Goal: Transaction & Acquisition: Download file/media

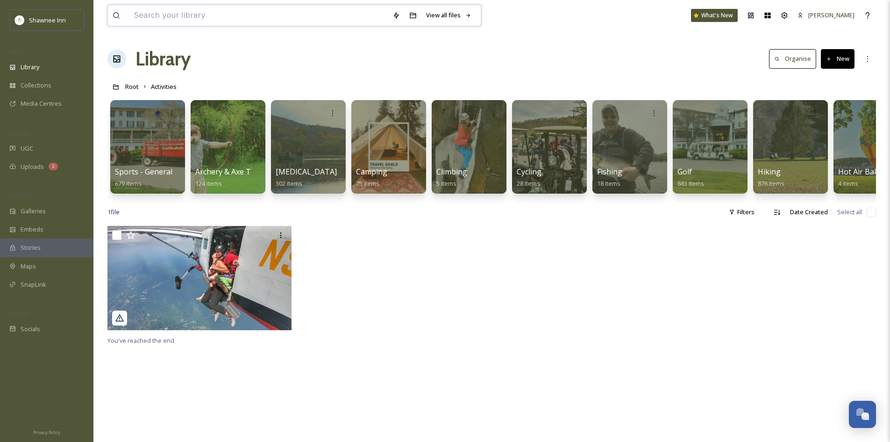
click at [235, 14] on input at bounding box center [258, 15] width 258 height 21
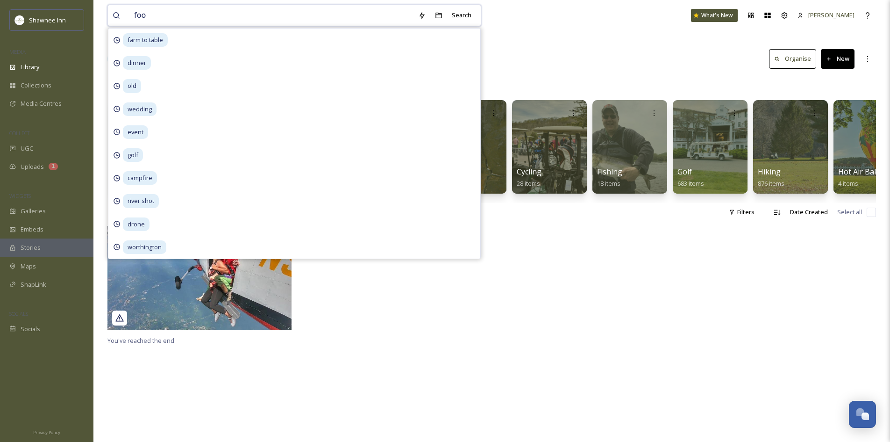
type input "food"
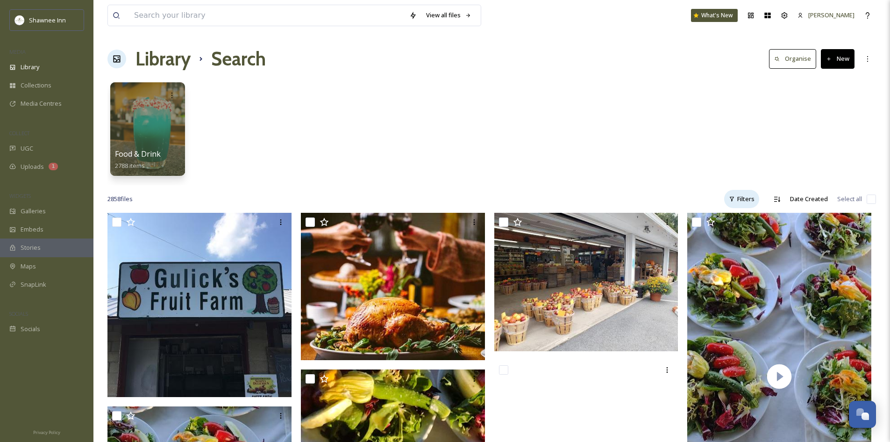
click at [736, 199] on div "Filters" at bounding box center [741, 199] width 35 height 18
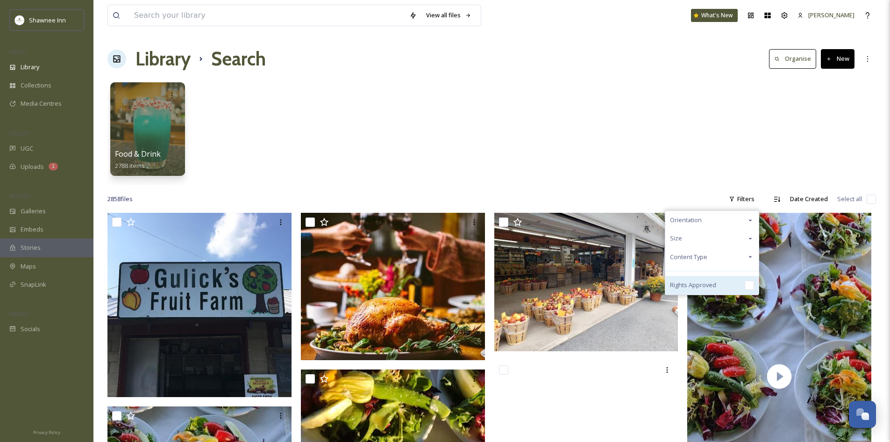
click at [692, 286] on span "Rights Approved" at bounding box center [693, 284] width 46 height 9
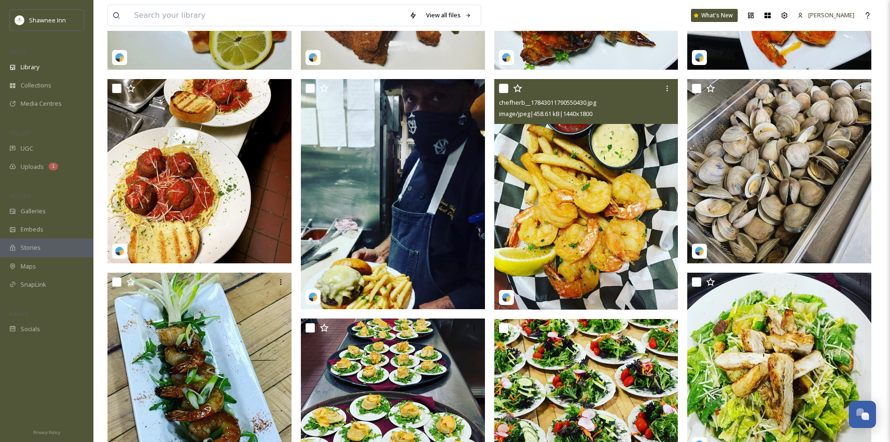
scroll to position [47, 0]
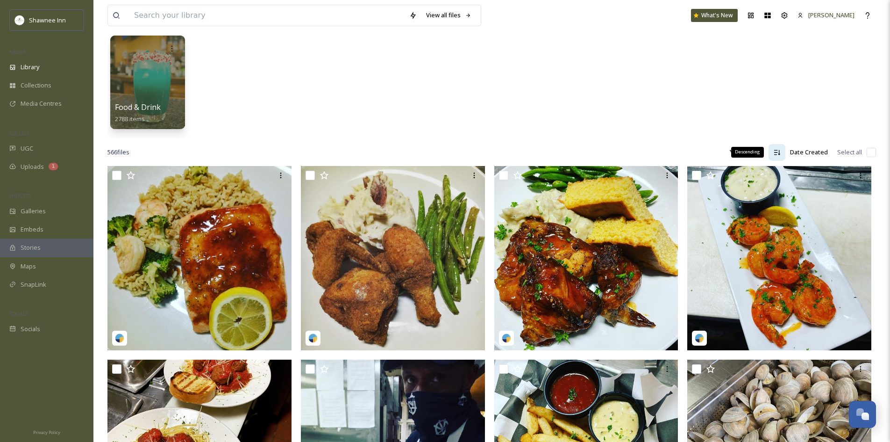
click at [779, 152] on icon at bounding box center [776, 152] width 7 height 7
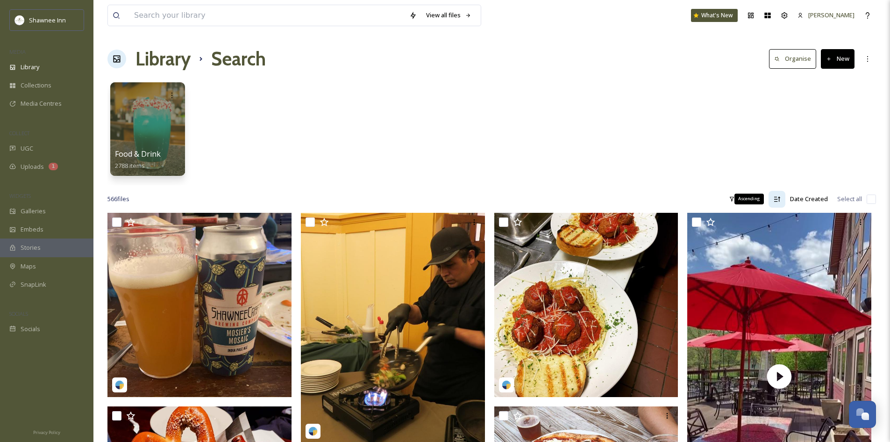
click at [777, 202] on icon at bounding box center [776, 198] width 7 height 7
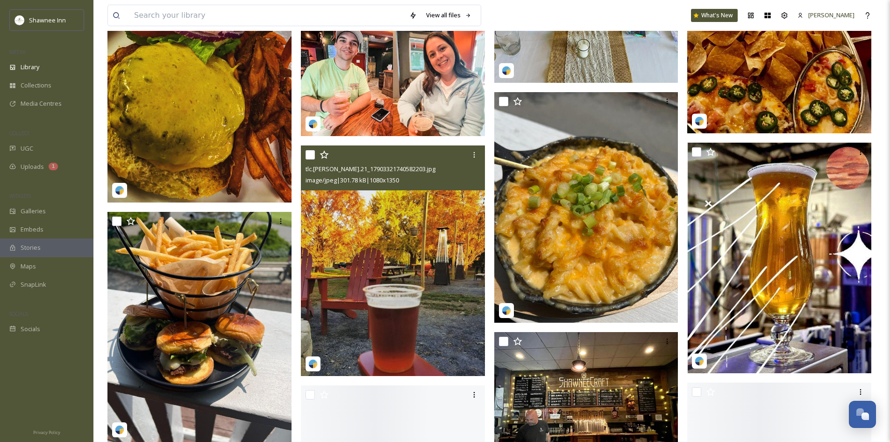
scroll to position [3785, 0]
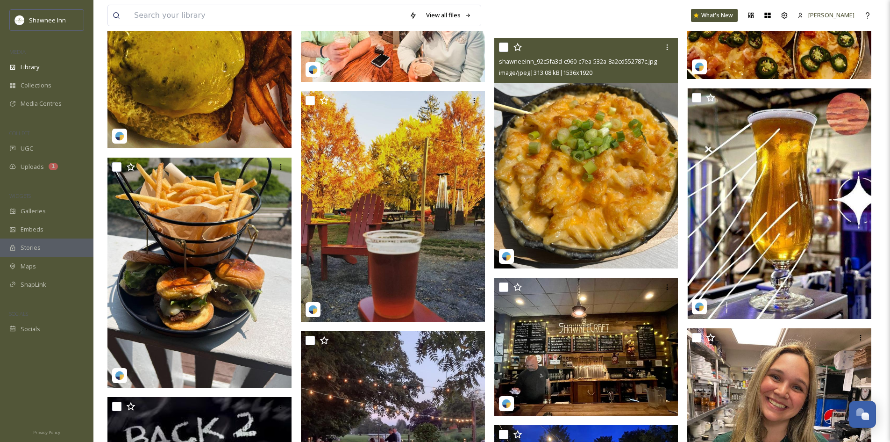
click at [599, 213] on img at bounding box center [586, 153] width 184 height 230
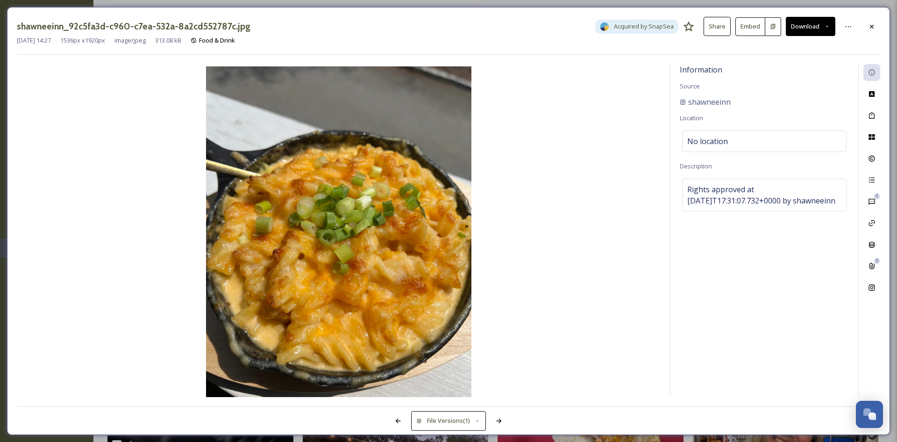
click at [802, 20] on button "Download" at bounding box center [811, 26] width 50 height 19
click at [802, 50] on span "Download Original (1536 x 1920)" at bounding box center [786, 47] width 88 height 9
click at [866, 27] on div at bounding box center [872, 26] width 17 height 17
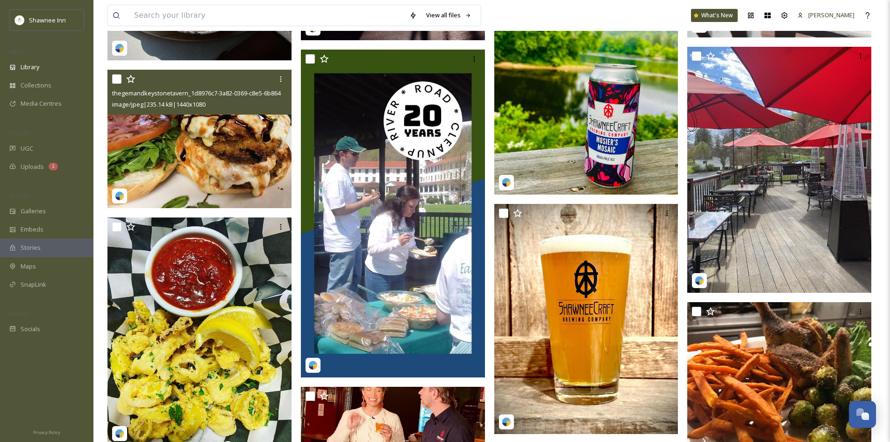
scroll to position [4546, 0]
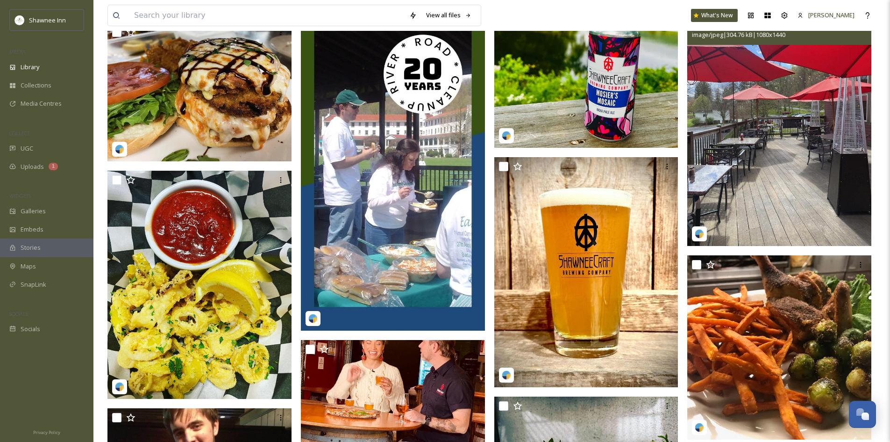
click at [785, 109] on img at bounding box center [779, 122] width 184 height 245
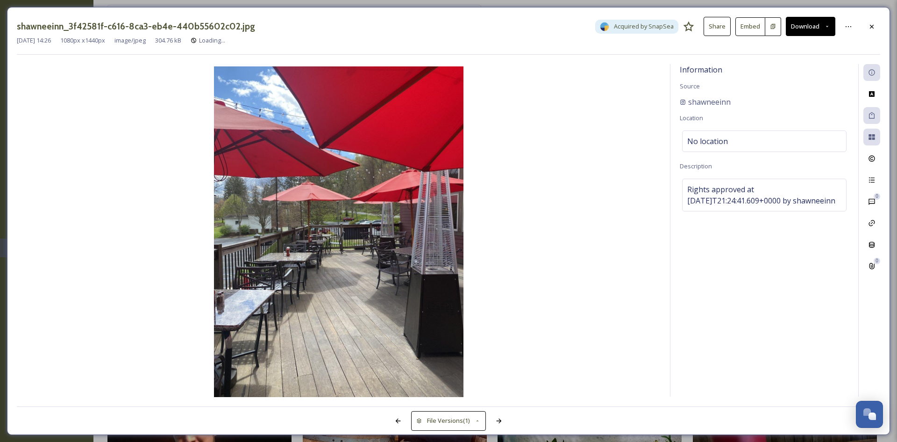
click at [808, 25] on button "Download" at bounding box center [811, 26] width 50 height 19
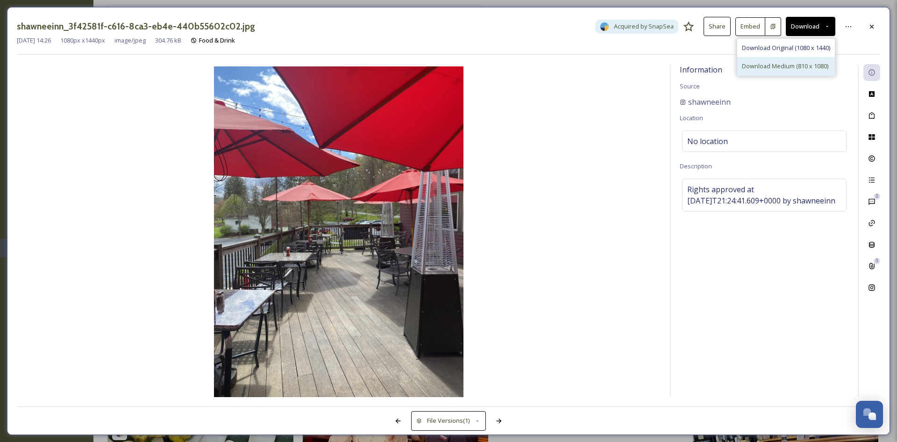
click at [793, 63] on span "Download Medium (810 x 1080)" at bounding box center [785, 66] width 86 height 9
click at [870, 29] on icon at bounding box center [871, 26] width 7 height 7
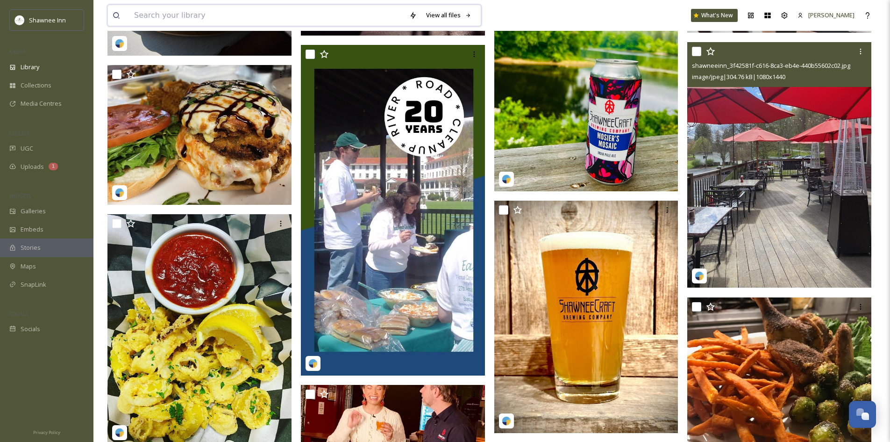
click at [213, 16] on input at bounding box center [266, 15] width 275 height 21
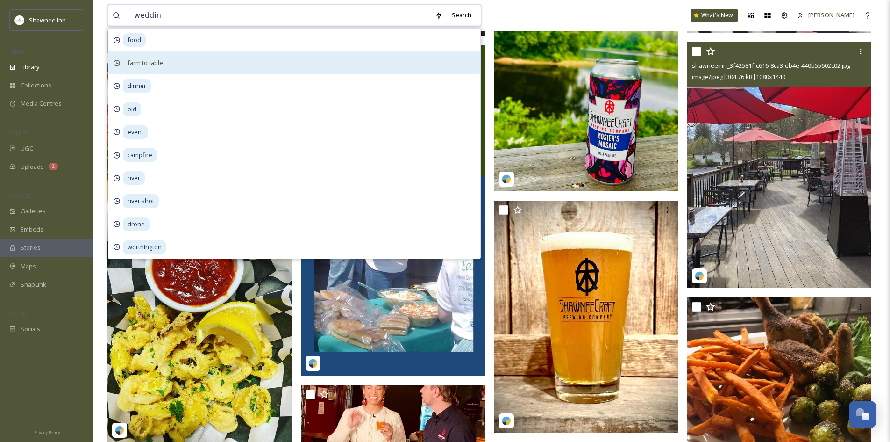
type input "wedding"
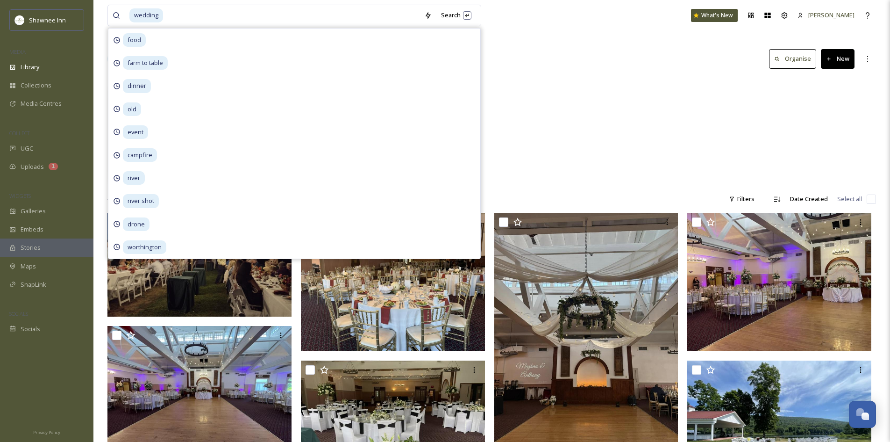
click at [585, 163] on div "Themes Weddings 342 items Weddings 8 items" at bounding box center [491, 131] width 769 height 107
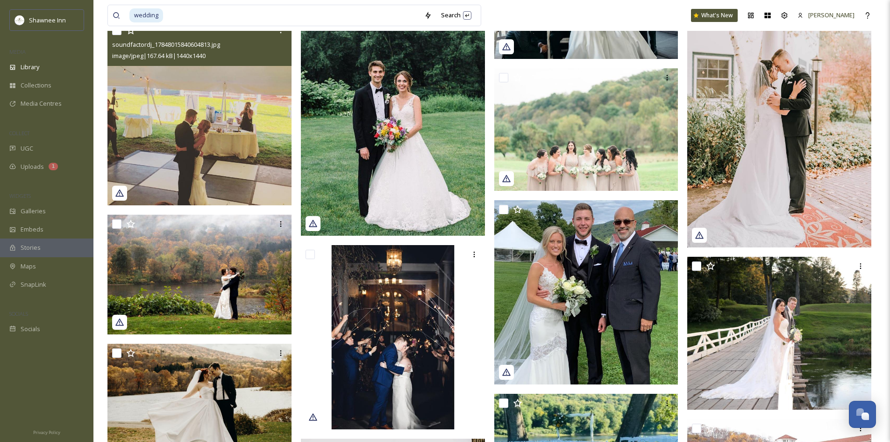
scroll to position [2196, 0]
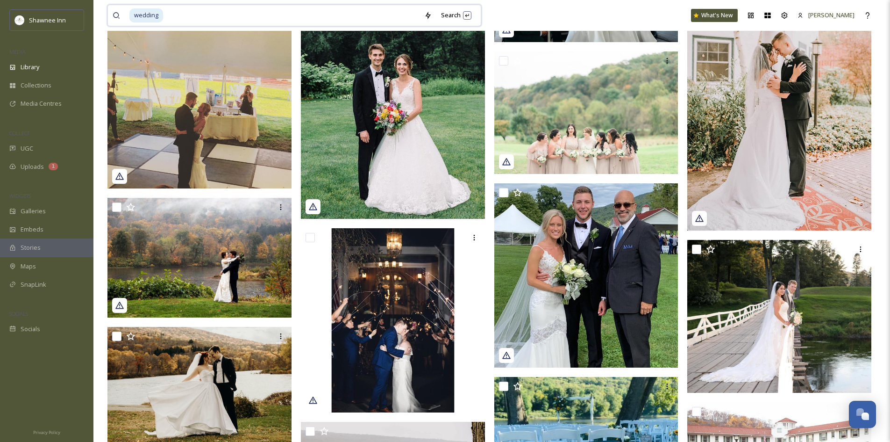
click at [236, 21] on input at bounding box center [292, 15] width 256 height 21
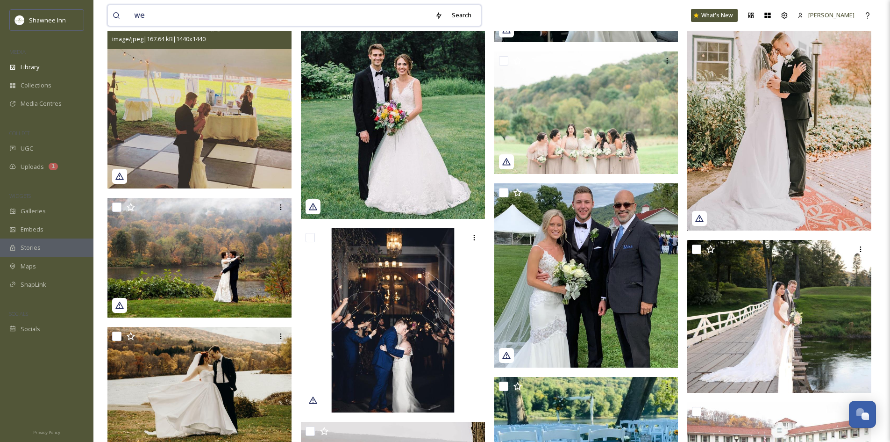
type input "w"
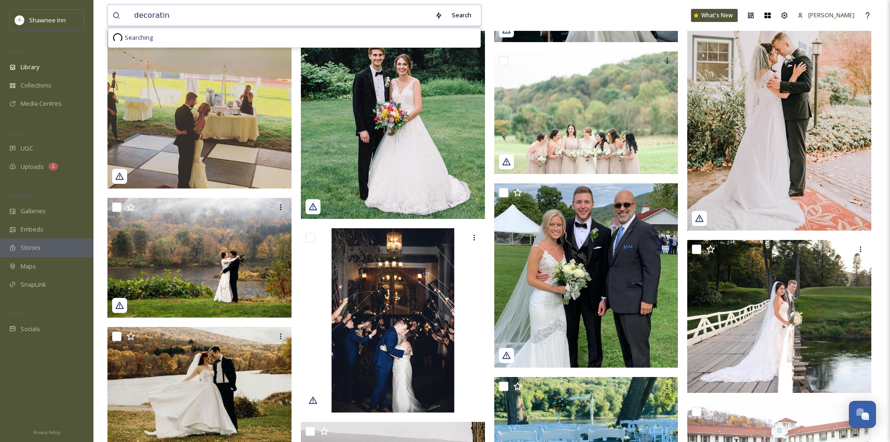
type input "decorating"
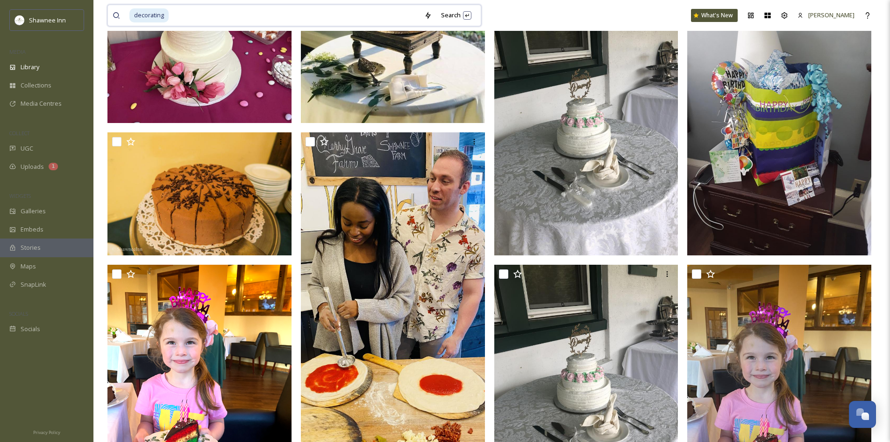
scroll to position [654, 0]
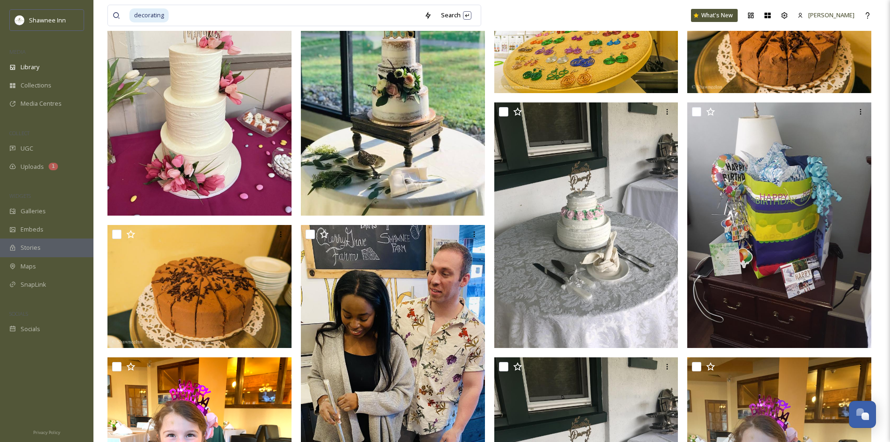
click at [416, 138] on img at bounding box center [393, 92] width 184 height 245
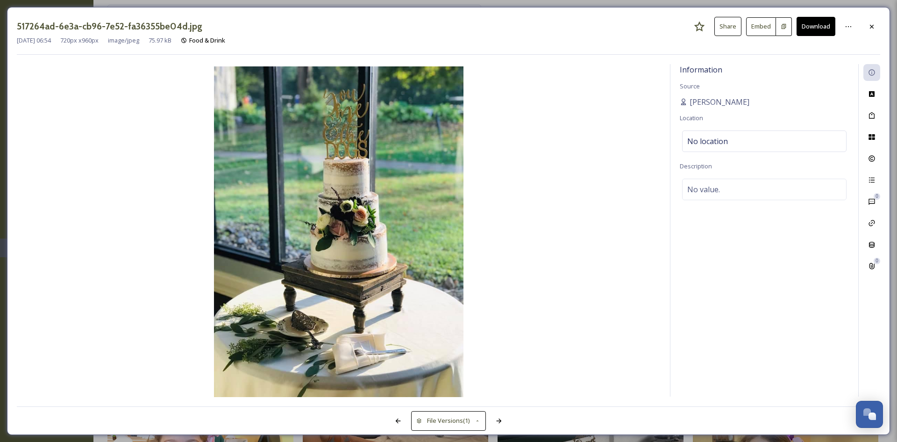
click at [822, 27] on button "Download" at bounding box center [816, 26] width 39 height 19
click at [871, 29] on icon at bounding box center [871, 26] width 7 height 7
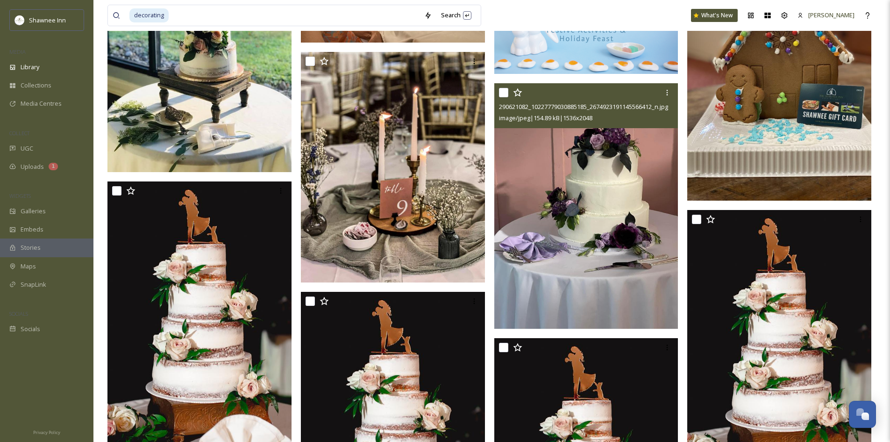
scroll to position [1200, 0]
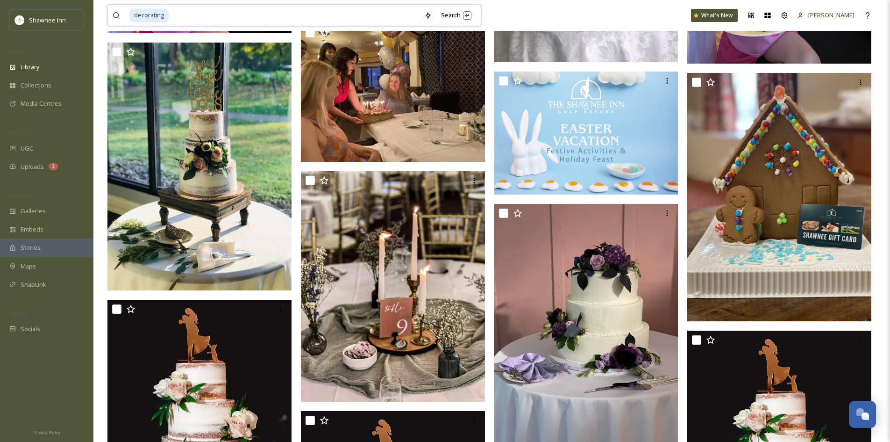
click at [262, 17] on input at bounding box center [295, 15] width 250 height 21
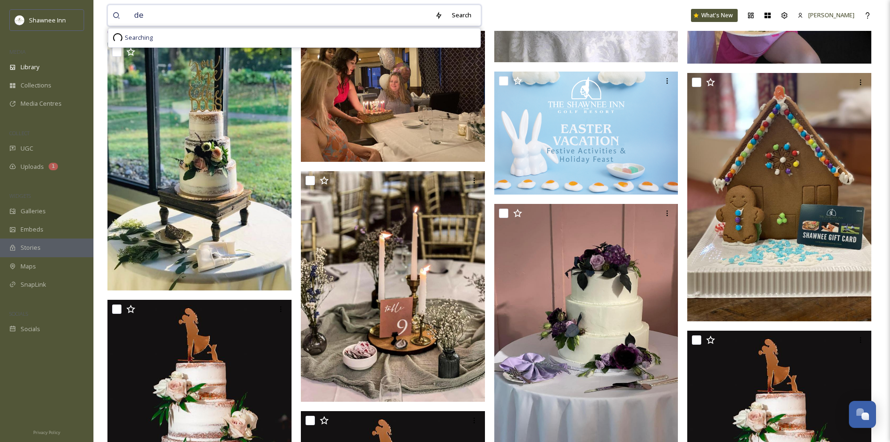
type input "d"
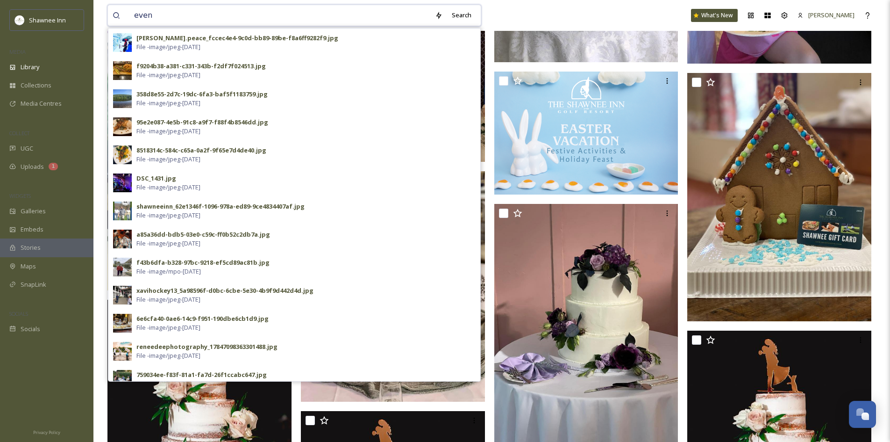
type input "event"
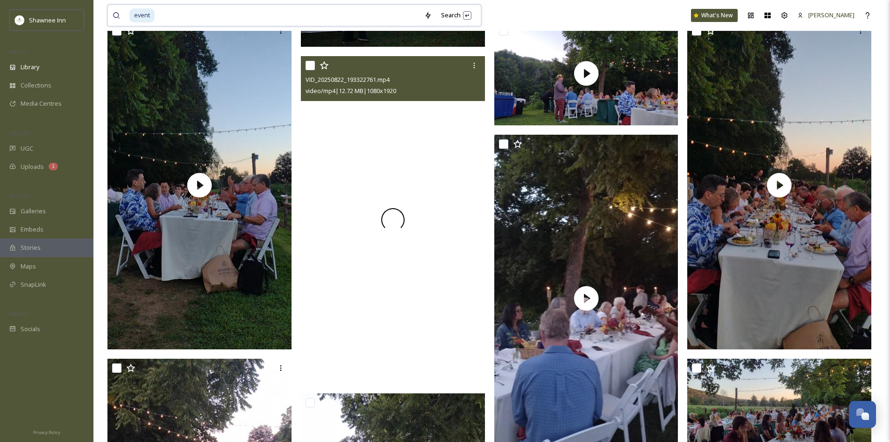
scroll to position [561, 0]
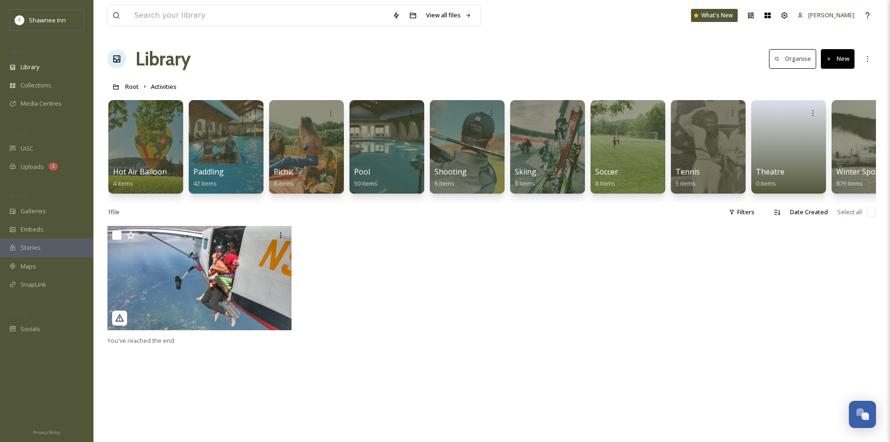
scroll to position [0, 758]
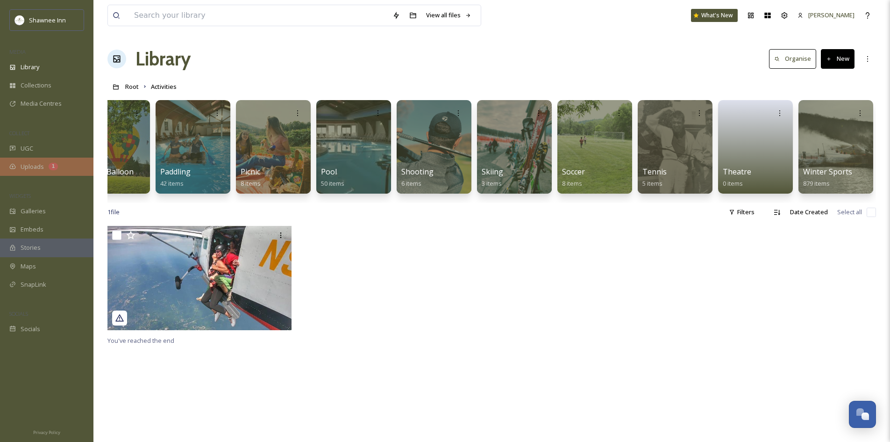
click at [50, 158] on div "Uploads 1" at bounding box center [46, 166] width 93 height 18
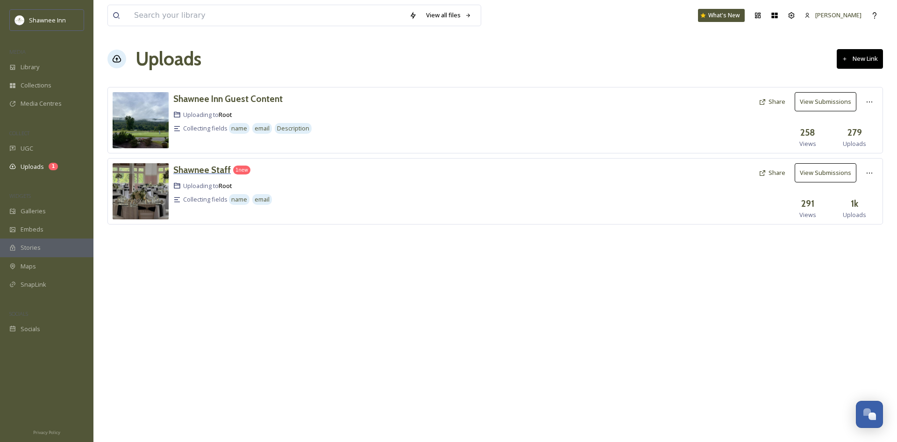
click at [190, 176] on div "Shawnee Staff" at bounding box center [201, 170] width 57 height 14
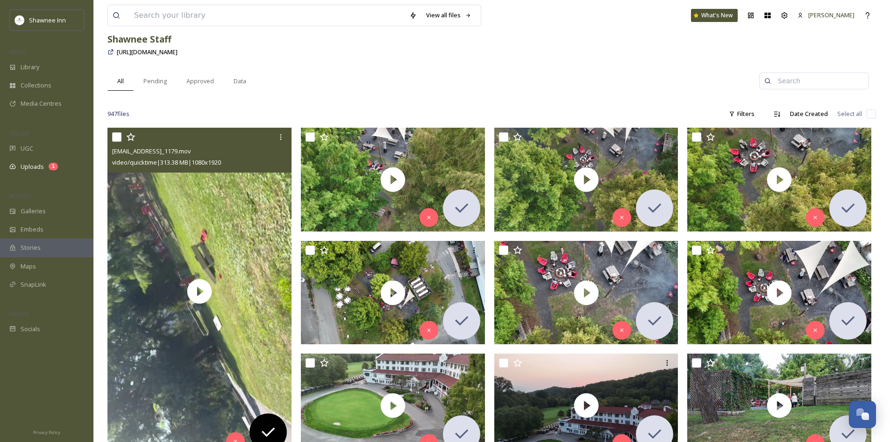
scroll to position [140, 0]
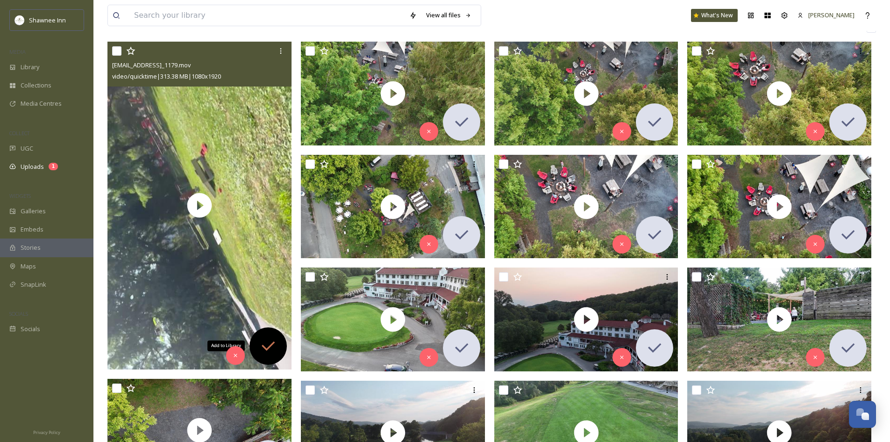
click at [271, 356] on div "Add to Library" at bounding box center [268, 345] width 37 height 37
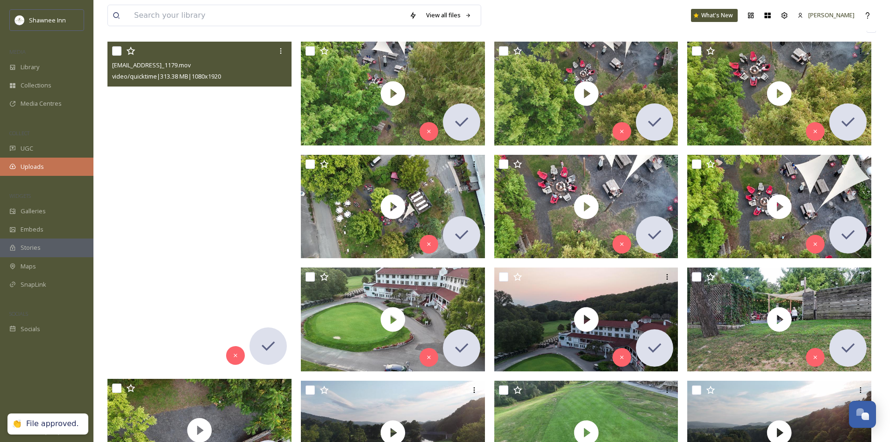
click at [47, 161] on div "Uploads" at bounding box center [46, 166] width 93 height 18
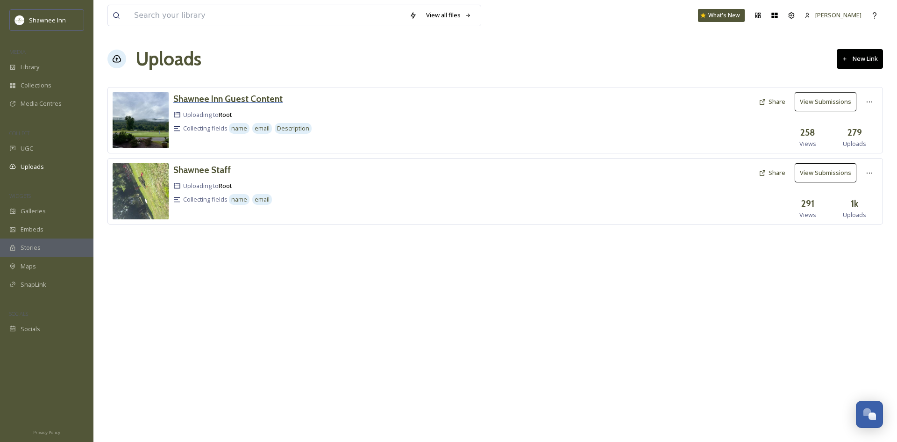
click at [240, 97] on h3 "Shawnee Inn Guest Content" at bounding box center [227, 98] width 109 height 11
click at [179, 173] on h3 "Shawnee Staff" at bounding box center [201, 169] width 57 height 11
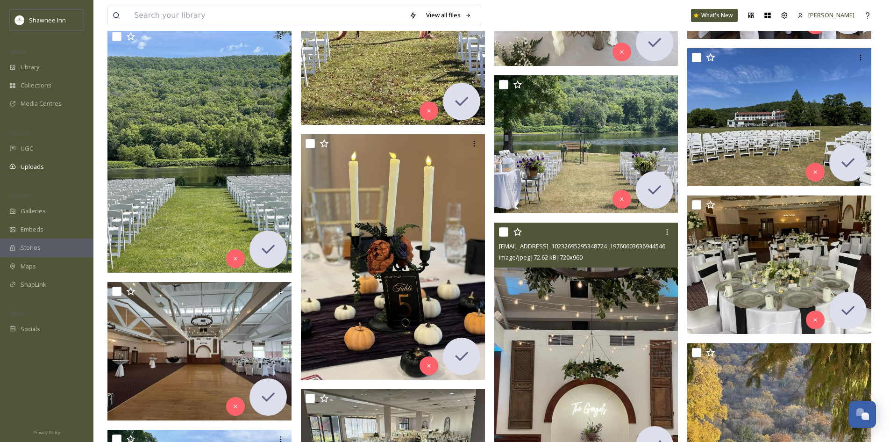
scroll to position [9533, 0]
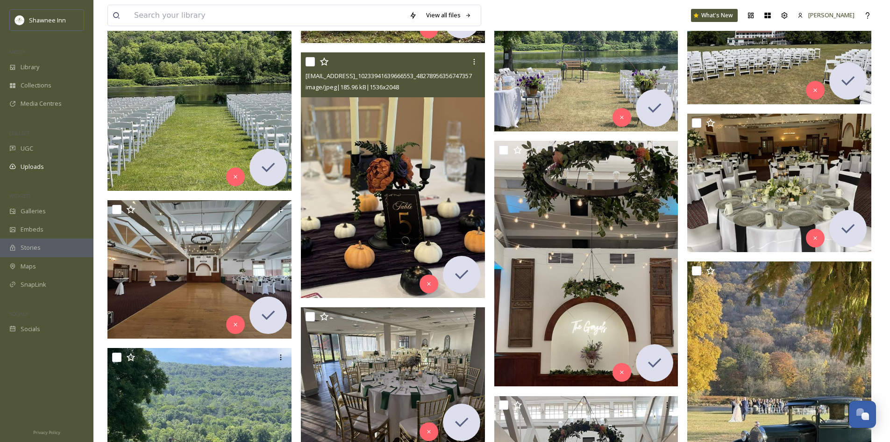
click at [334, 240] on img at bounding box center [393, 174] width 184 height 245
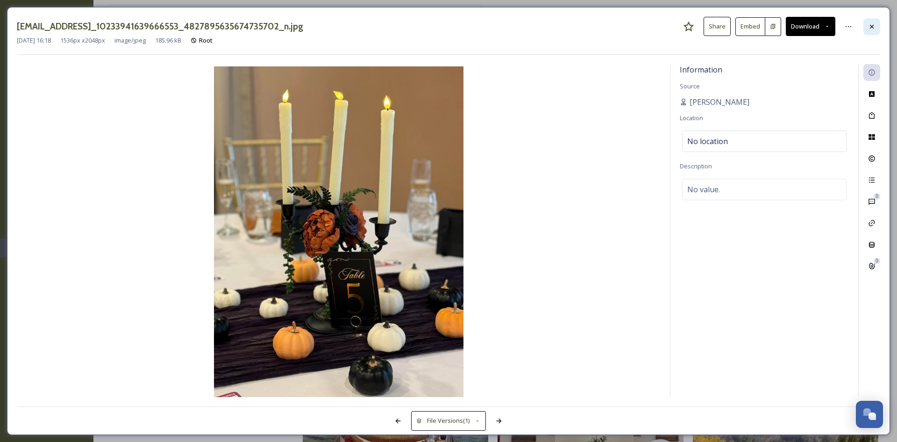
click at [874, 25] on icon at bounding box center [871, 26] width 7 height 7
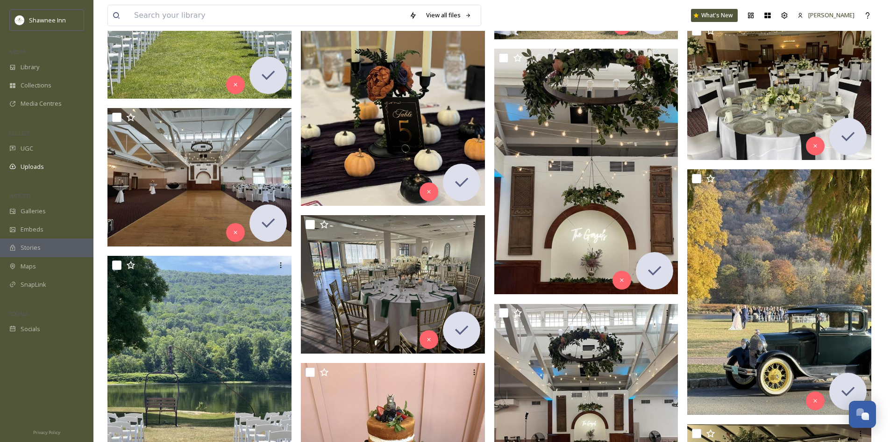
scroll to position [9486, 0]
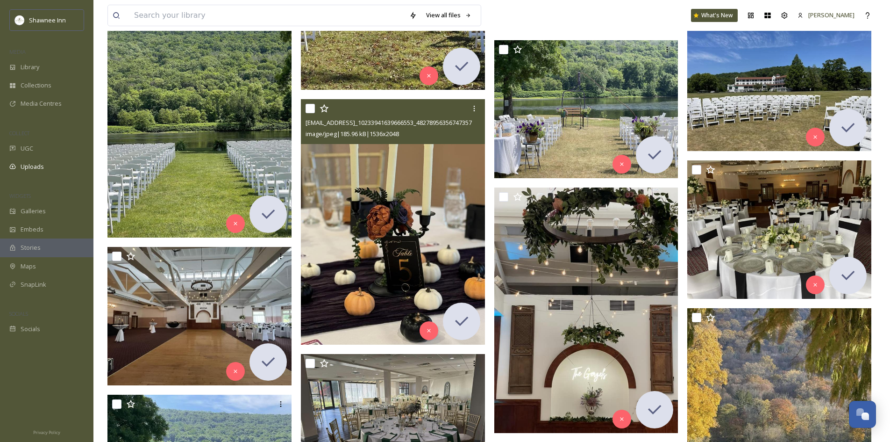
click at [428, 228] on img at bounding box center [393, 221] width 184 height 245
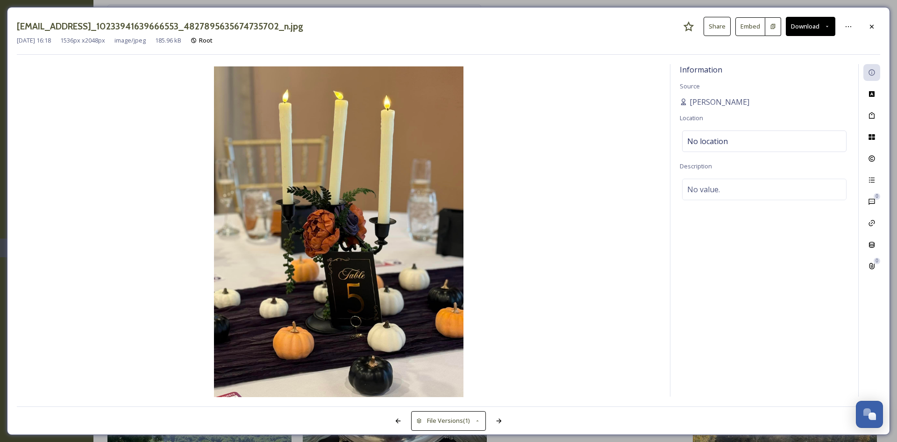
click at [820, 32] on button "Download" at bounding box center [811, 26] width 50 height 19
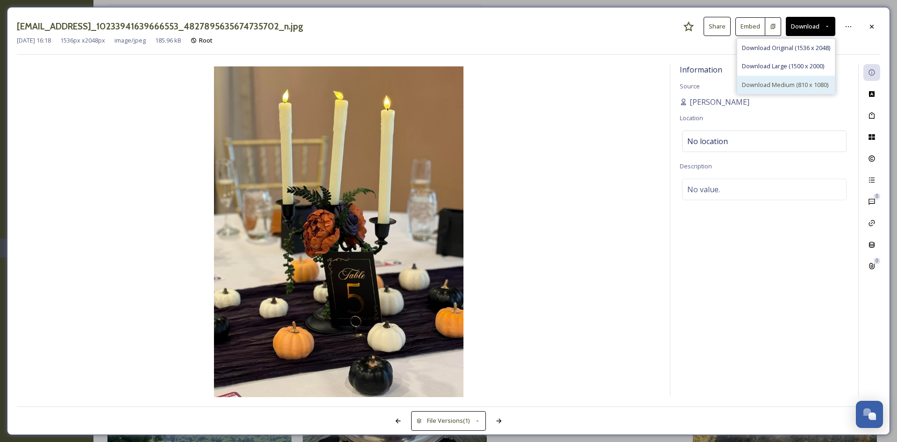
click at [799, 81] on span "Download Medium (810 x 1080)" at bounding box center [785, 84] width 86 height 9
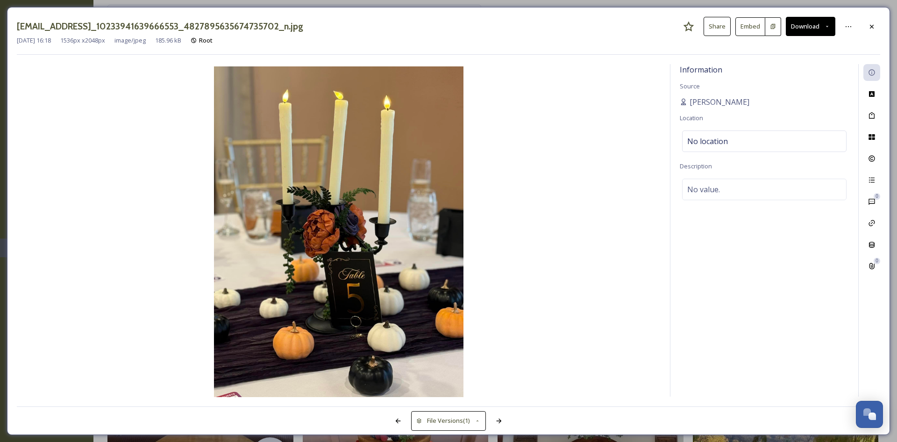
click at [875, 38] on div "[DATE] 16:18 1536 px x 2048 px image/jpeg 185.96 kB Root" at bounding box center [449, 40] width 864 height 9
click at [875, 35] on div "[EMAIL_ADDRESS]_10233941639666553_4827895635674735702_n.jpg Share Embed Download" at bounding box center [449, 26] width 864 height 19
click at [872, 32] on div at bounding box center [872, 26] width 17 height 17
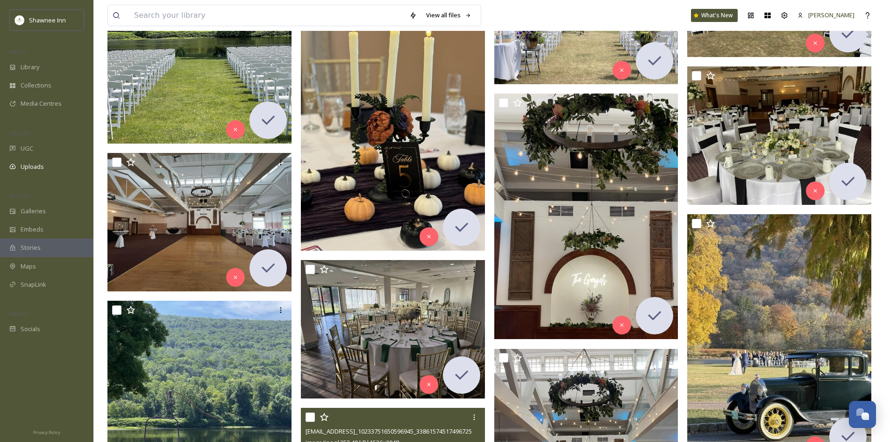
scroll to position [9860, 0]
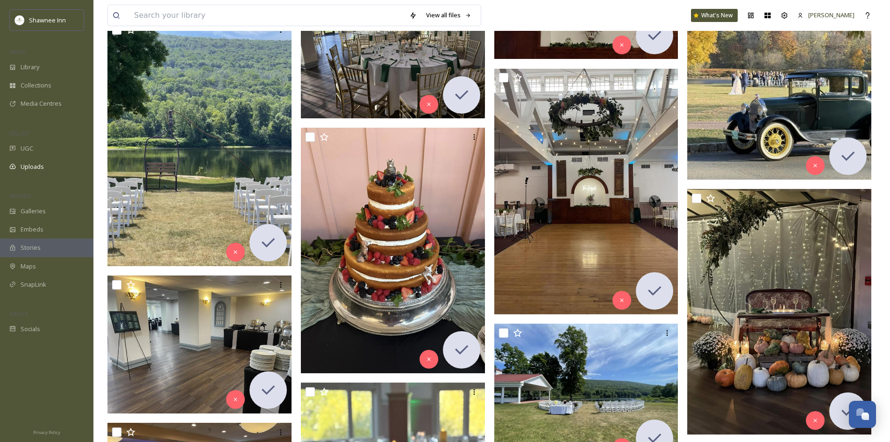
click at [739, 126] on img at bounding box center [779, 56] width 184 height 245
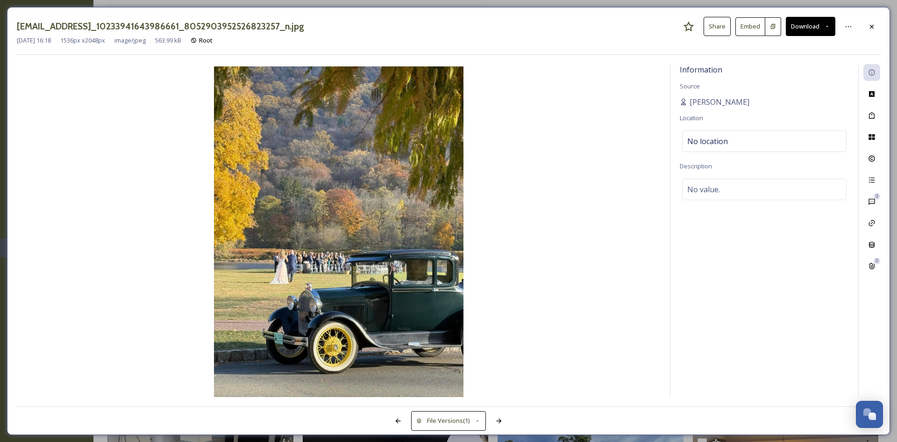
click at [807, 30] on button "Download" at bounding box center [811, 26] width 50 height 19
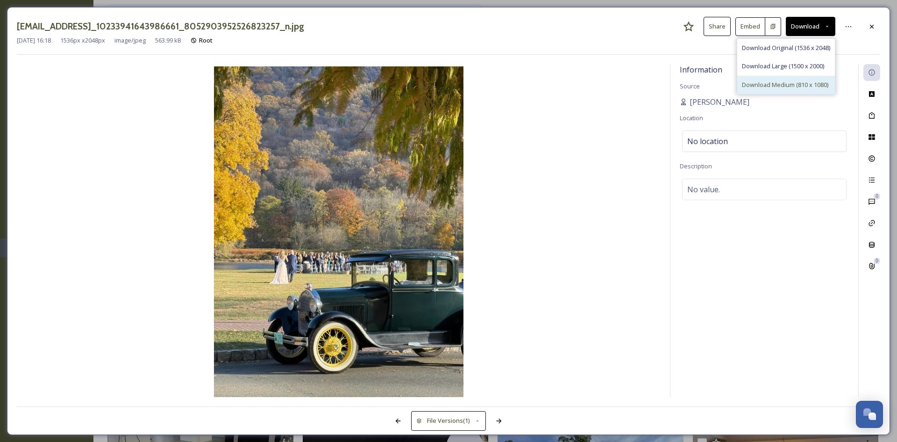
click at [763, 91] on div "Download Medium (810 x 1080)" at bounding box center [786, 85] width 98 height 18
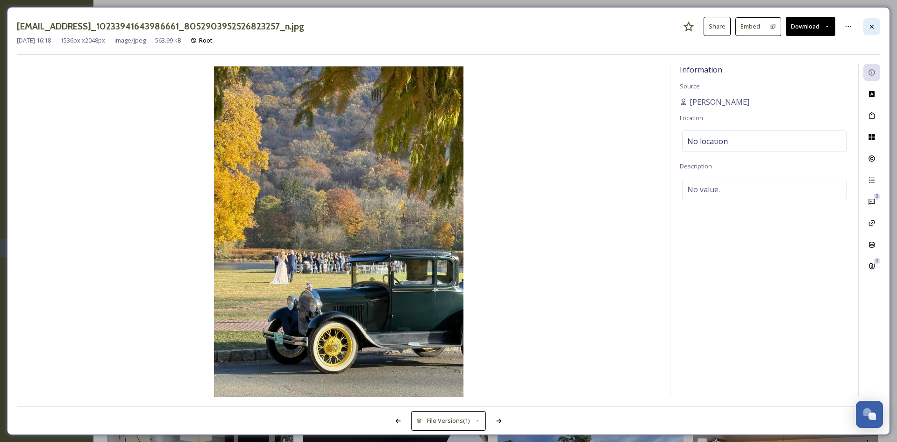
click at [868, 33] on div at bounding box center [872, 26] width 17 height 17
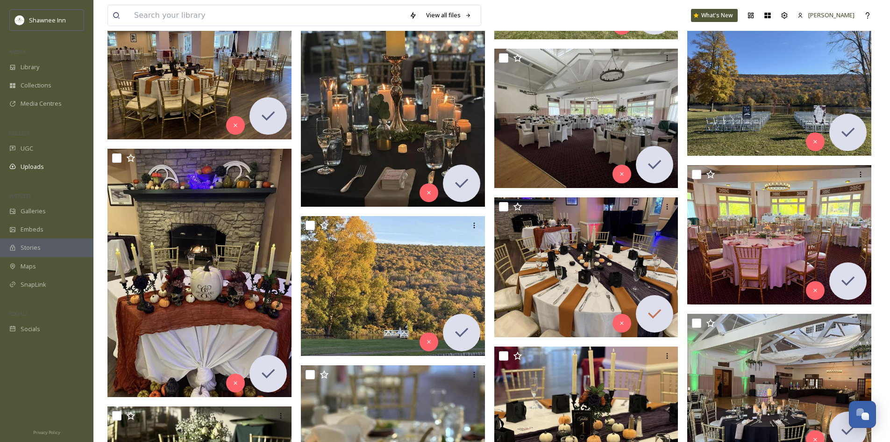
scroll to position [10561, 0]
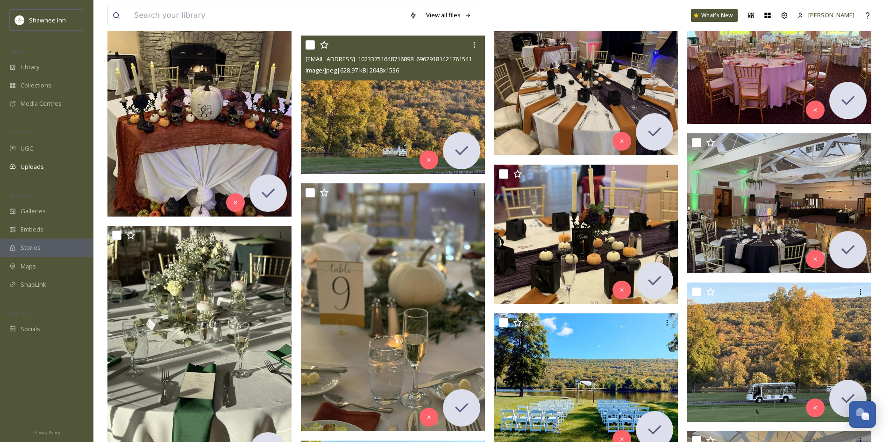
click at [382, 129] on img at bounding box center [393, 105] width 184 height 138
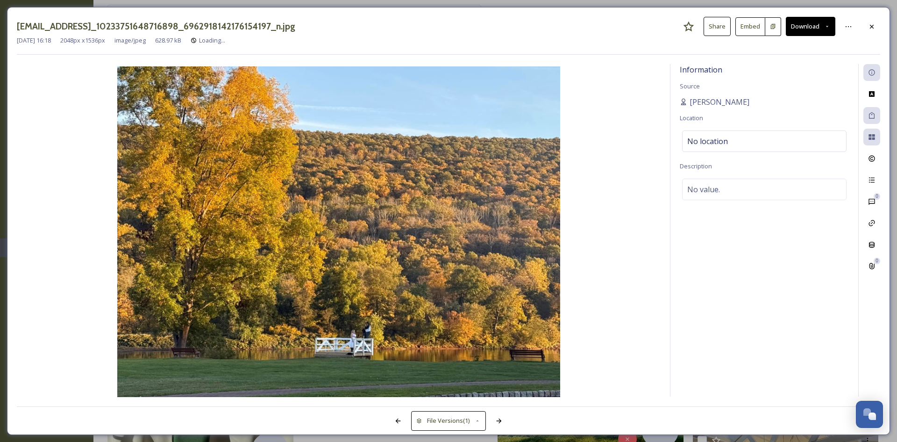
click at [810, 25] on button "Download" at bounding box center [811, 26] width 50 height 19
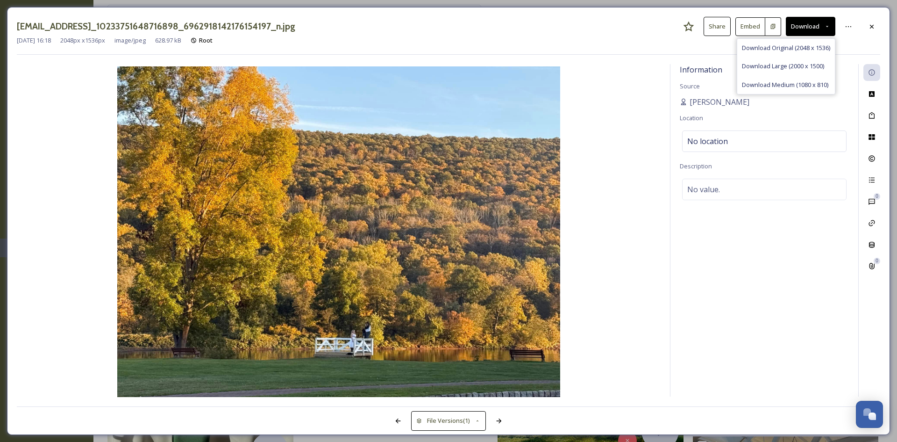
click at [879, 36] on div "[DATE] 16:18 2048 px x 1536 px image/jpeg 628.97 kB Root" at bounding box center [449, 40] width 864 height 9
click at [873, 28] on icon at bounding box center [871, 26] width 7 height 7
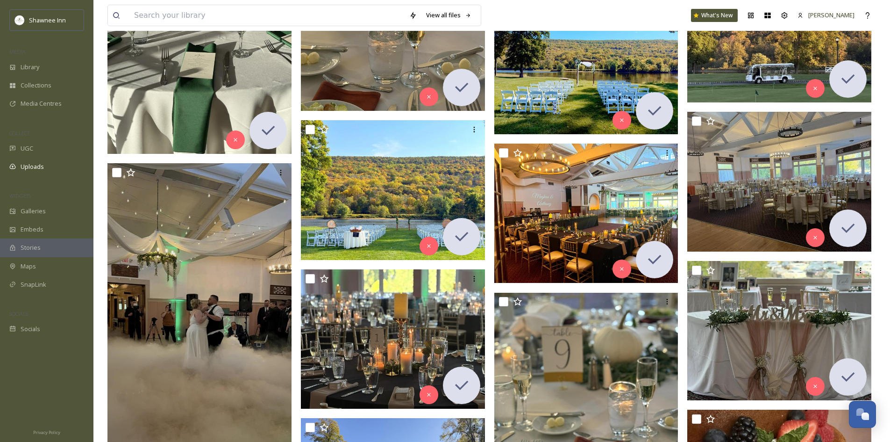
scroll to position [10795, 0]
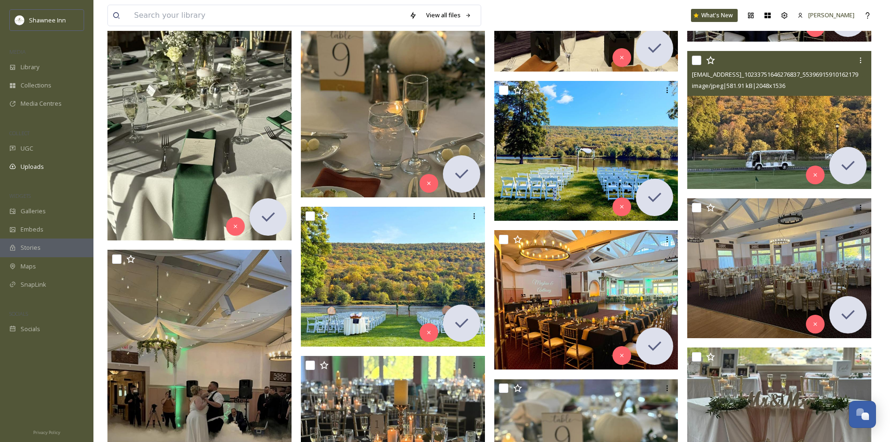
click at [726, 114] on img at bounding box center [779, 120] width 184 height 138
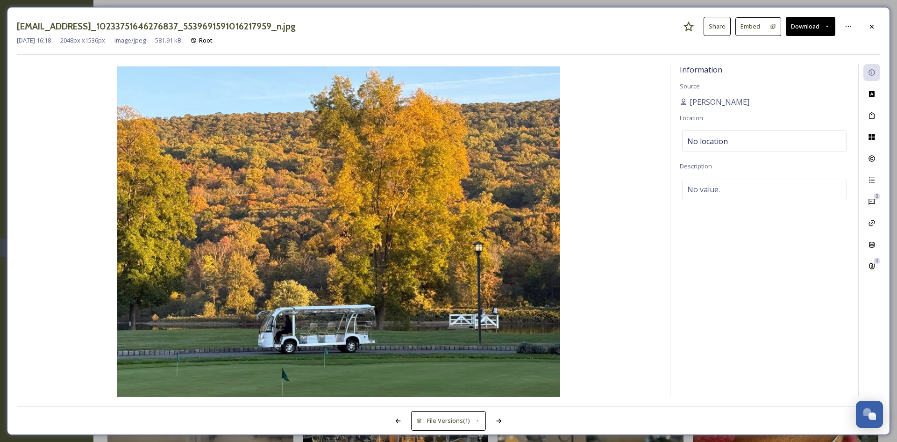
click at [816, 30] on button "Download" at bounding box center [811, 26] width 50 height 19
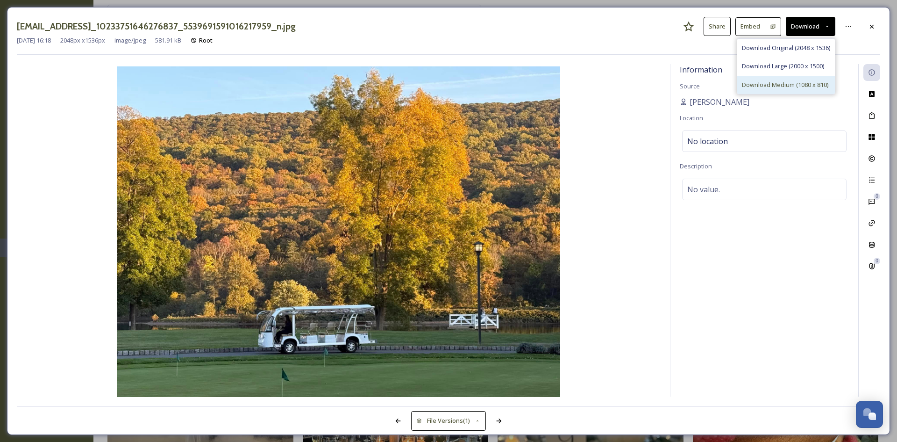
click at [787, 77] on div "Download Medium (1080 x 810)" at bounding box center [786, 85] width 98 height 18
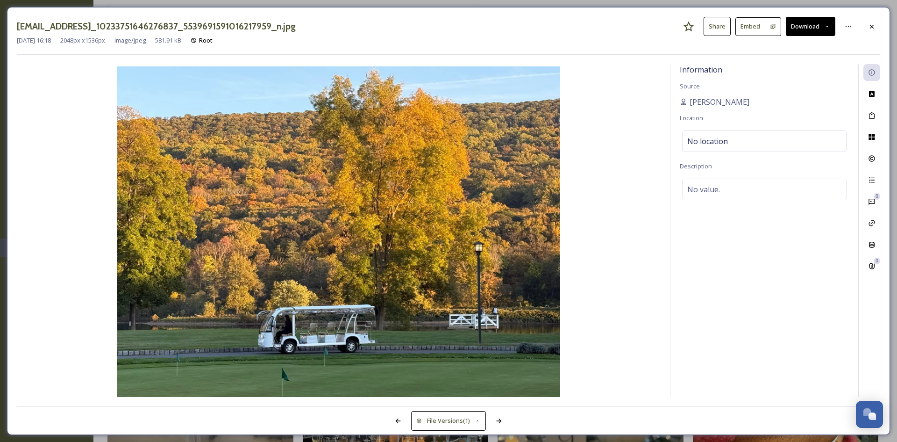
click at [881, 28] on div "[EMAIL_ADDRESS]_10233751646276837_5539691591016217959_n.jpg Share Embed Downloa…" at bounding box center [448, 221] width 883 height 428
click at [875, 29] on icon at bounding box center [871, 26] width 7 height 7
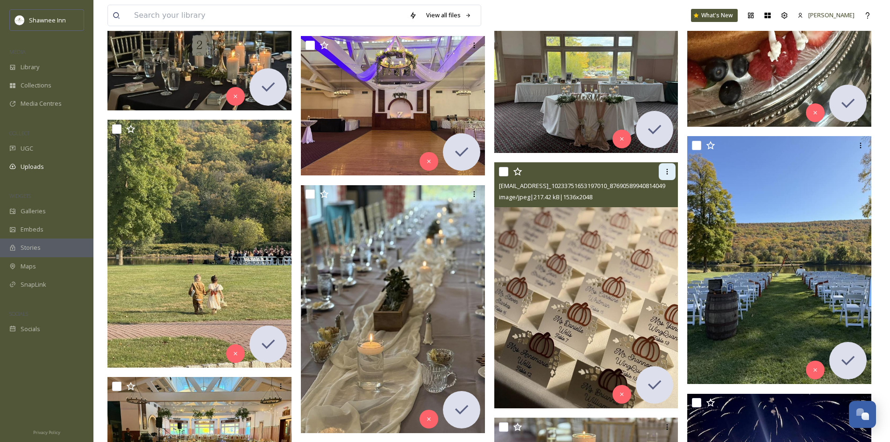
scroll to position [11496, 0]
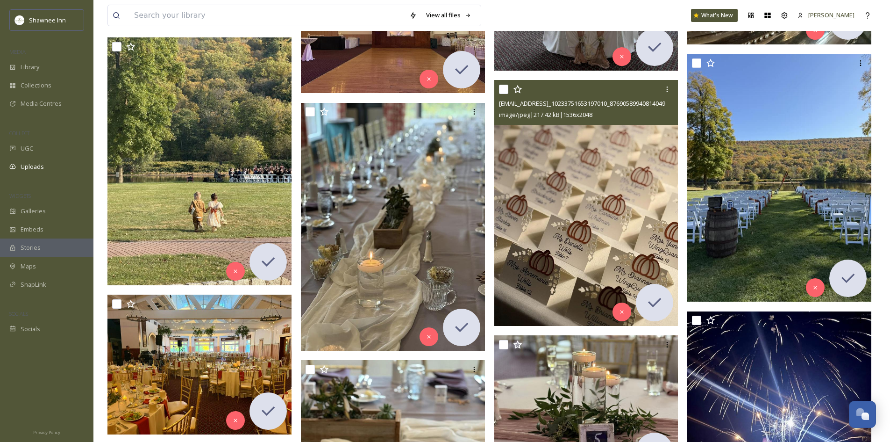
click at [599, 200] on img at bounding box center [586, 202] width 184 height 245
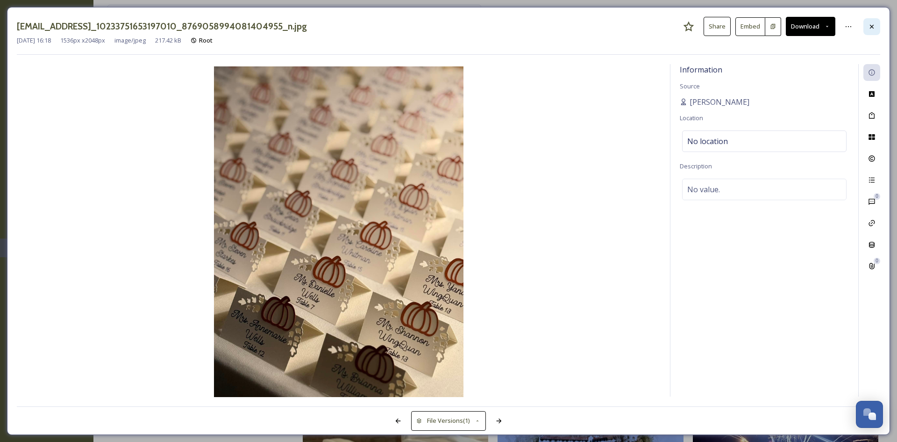
click at [870, 23] on icon at bounding box center [871, 26] width 7 height 7
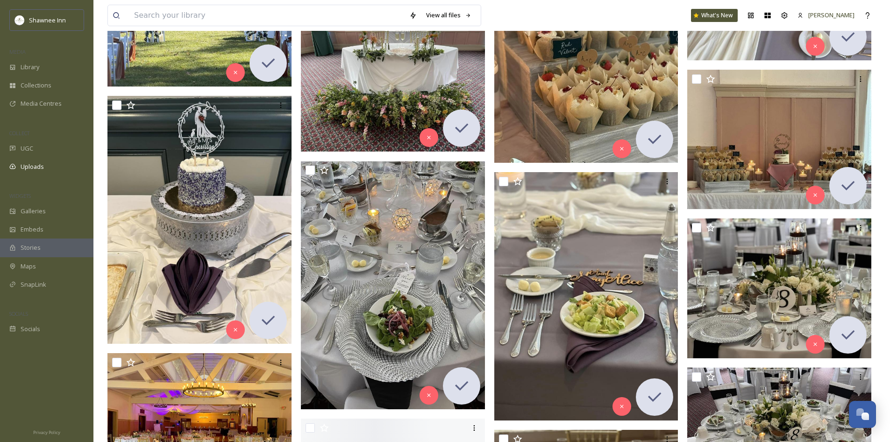
scroll to position [12477, 0]
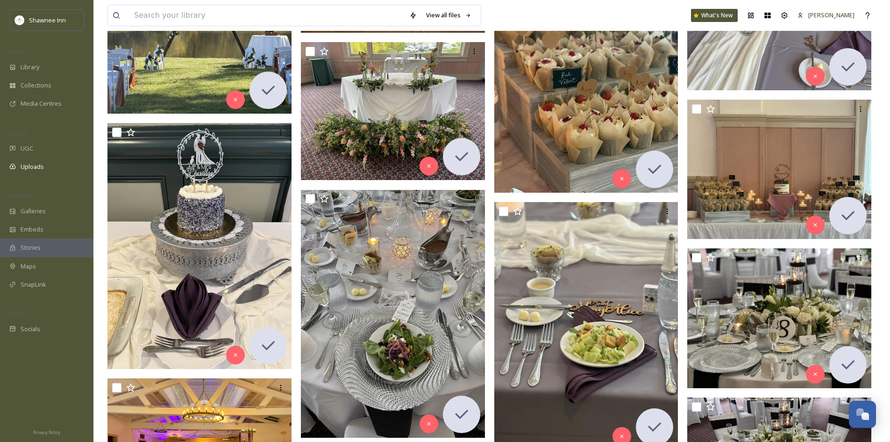
click at [129, 29] on div "View all files What's New [PERSON_NAME]" at bounding box center [491, 15] width 769 height 31
click at [155, 12] on input at bounding box center [266, 15] width 275 height 21
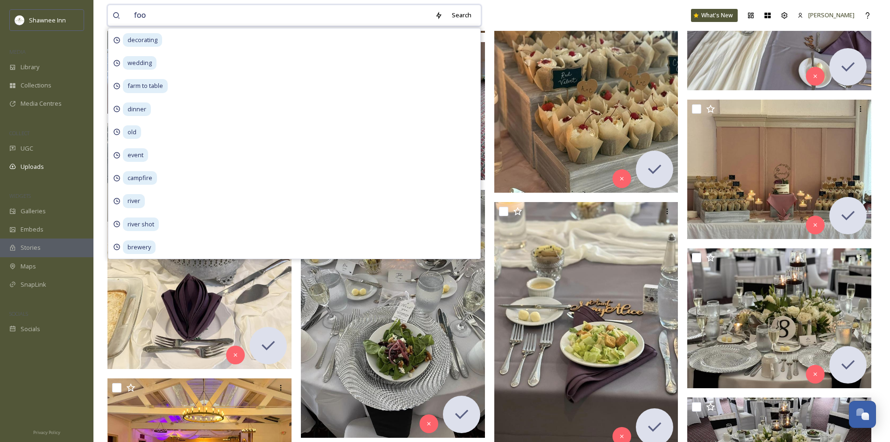
type input "food"
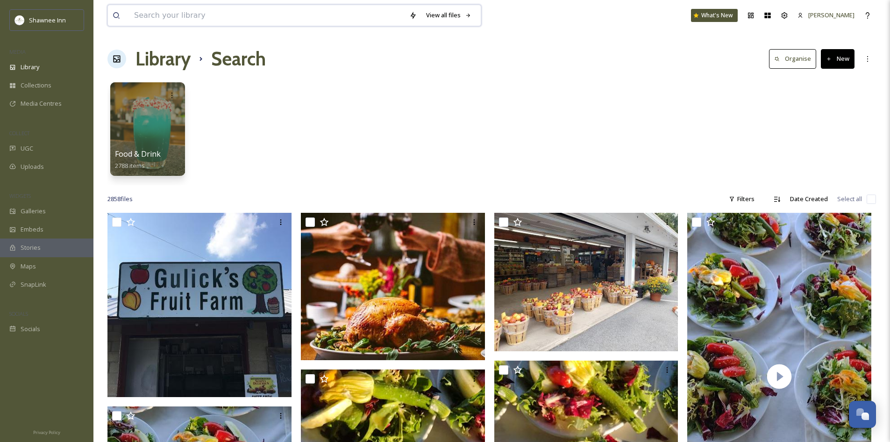
click at [172, 17] on input at bounding box center [266, 15] width 275 height 21
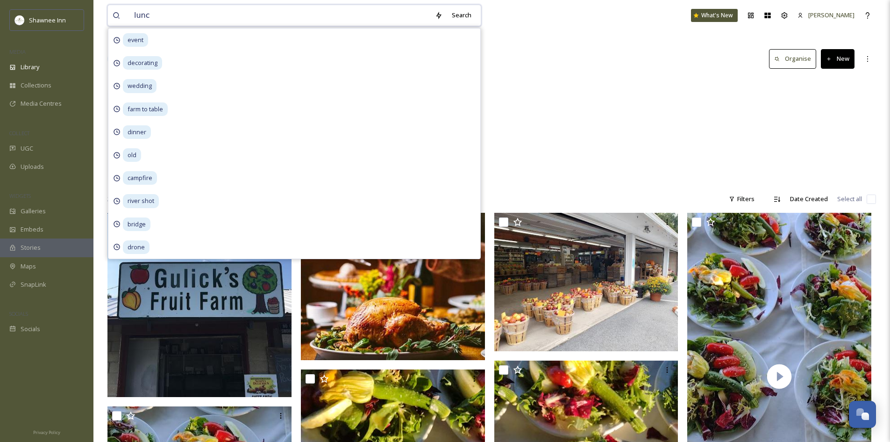
type input "lunch"
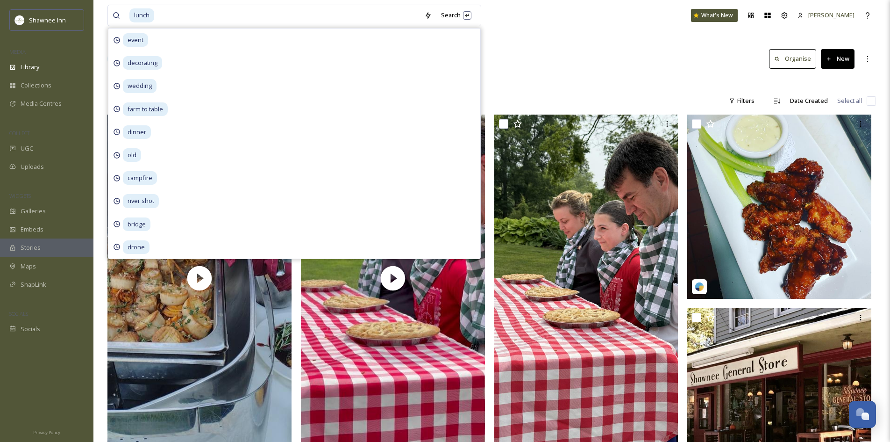
click at [552, 61] on div "Library Search Organise New" at bounding box center [491, 59] width 769 height 28
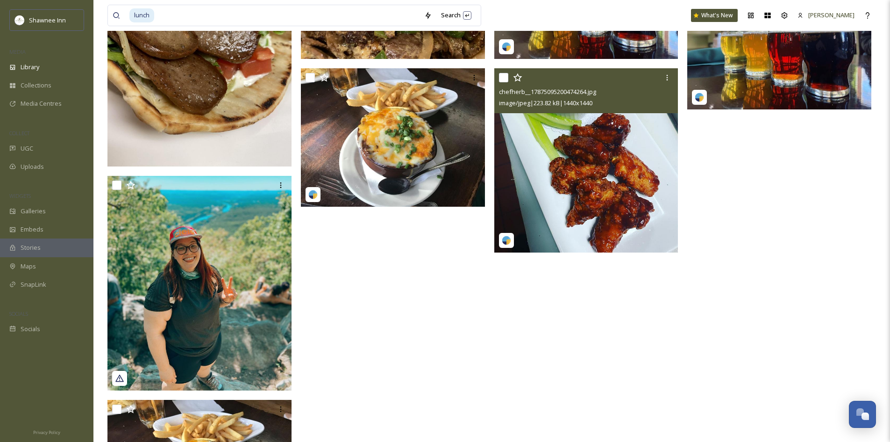
scroll to position [514, 0]
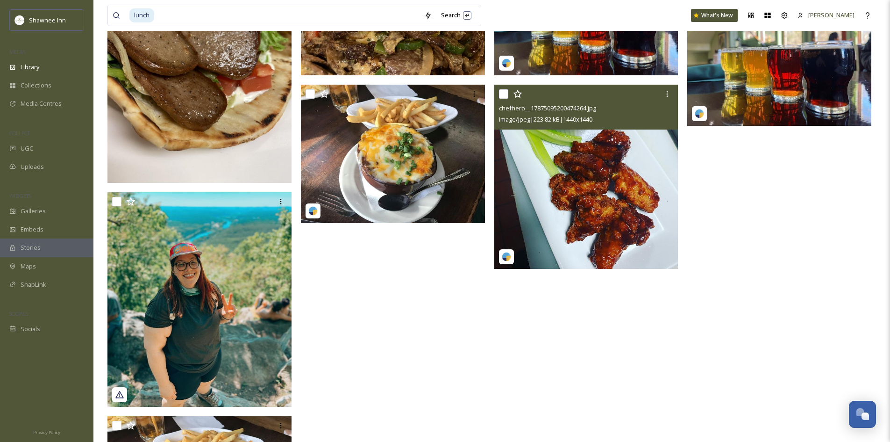
click at [596, 218] on img at bounding box center [586, 177] width 184 height 184
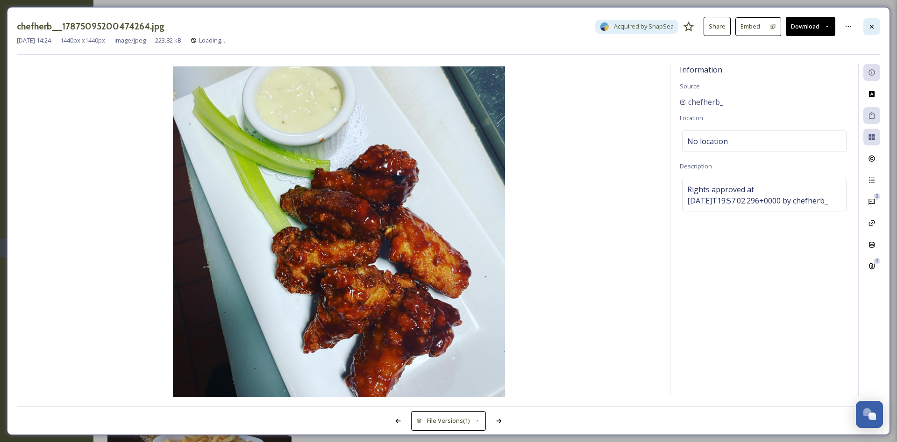
click at [865, 20] on div at bounding box center [872, 26] width 17 height 17
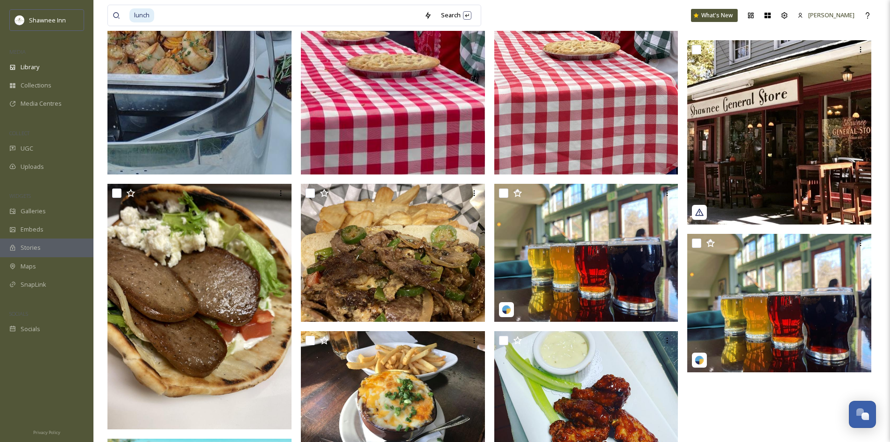
scroll to position [268, 0]
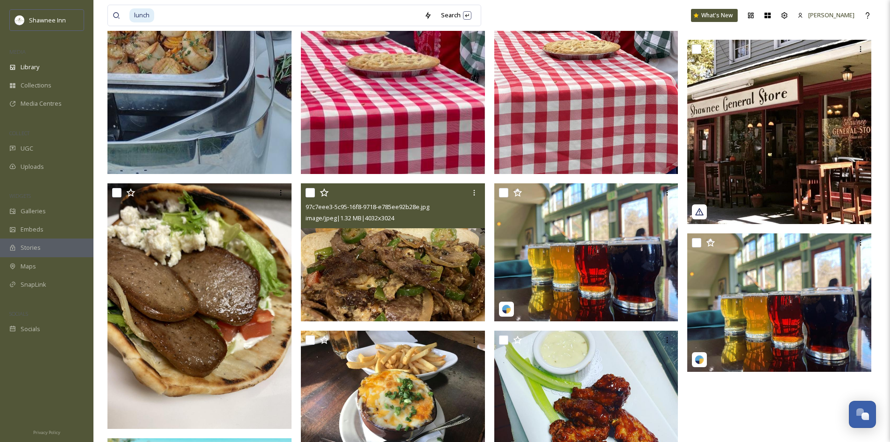
click at [445, 255] on img at bounding box center [393, 252] width 184 height 138
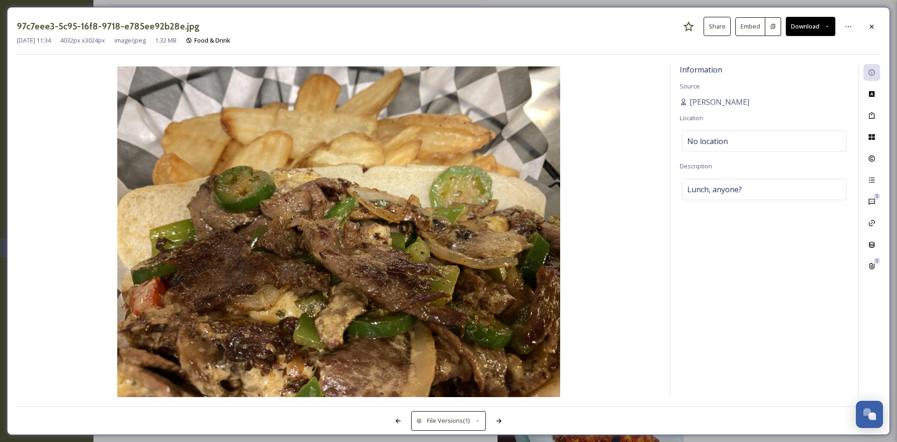
click at [808, 30] on button "Download" at bounding box center [811, 26] width 50 height 19
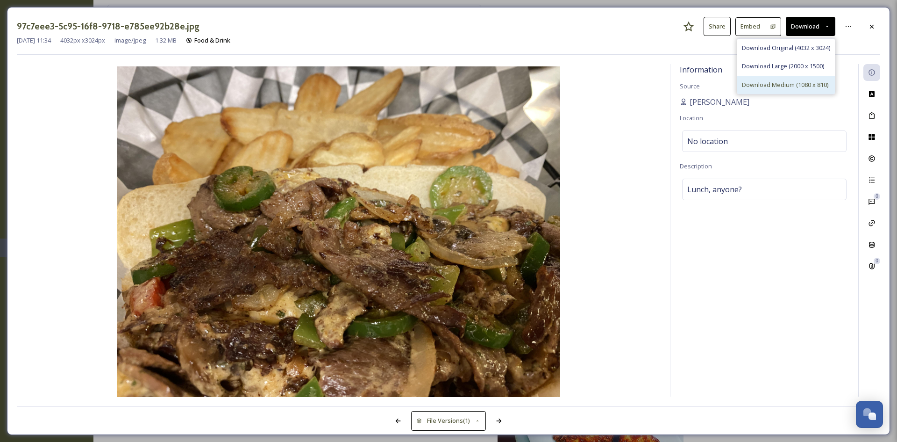
click at [772, 82] on span "Download Medium (1080 x 810)" at bounding box center [785, 84] width 86 height 9
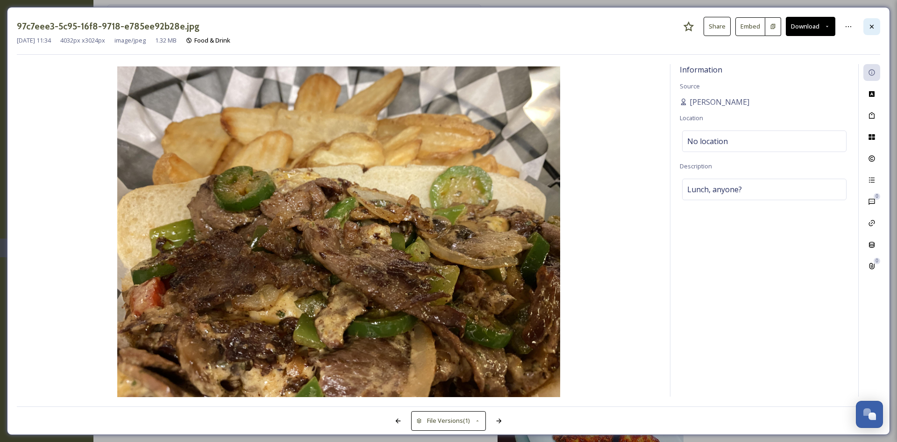
click at [870, 28] on icon at bounding box center [871, 26] width 7 height 7
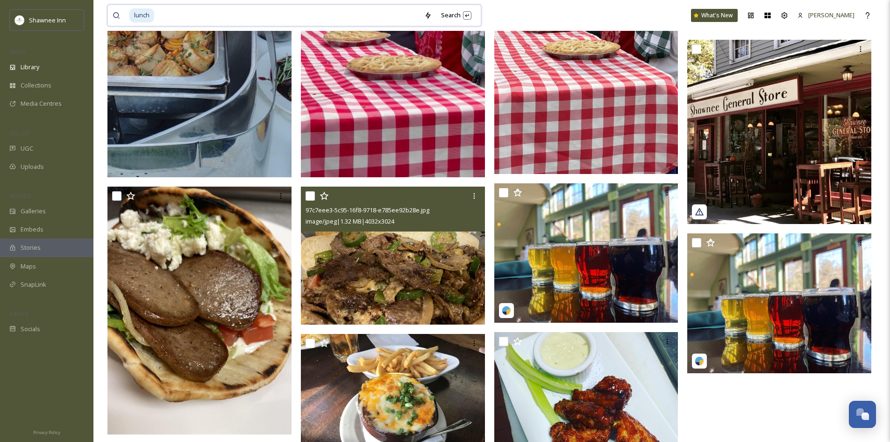
click at [164, 15] on input at bounding box center [287, 15] width 264 height 21
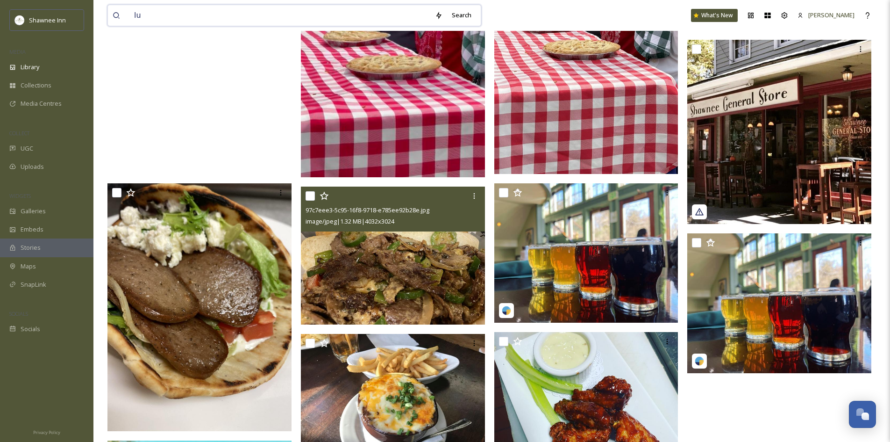
type input "l"
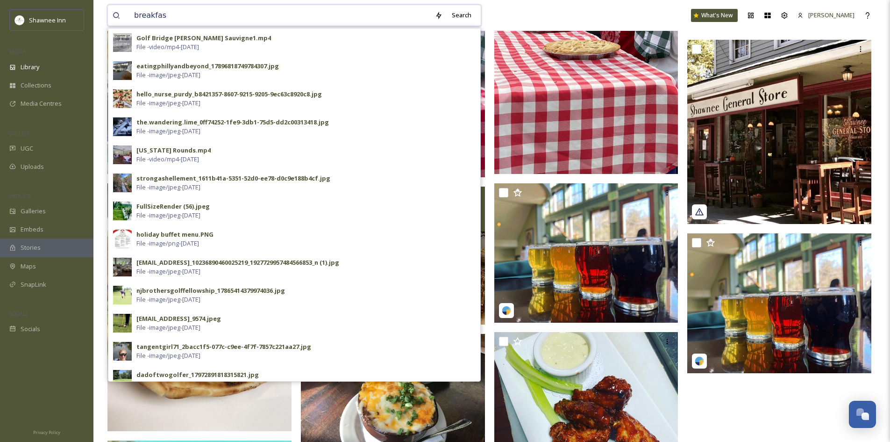
type input "breakfast"
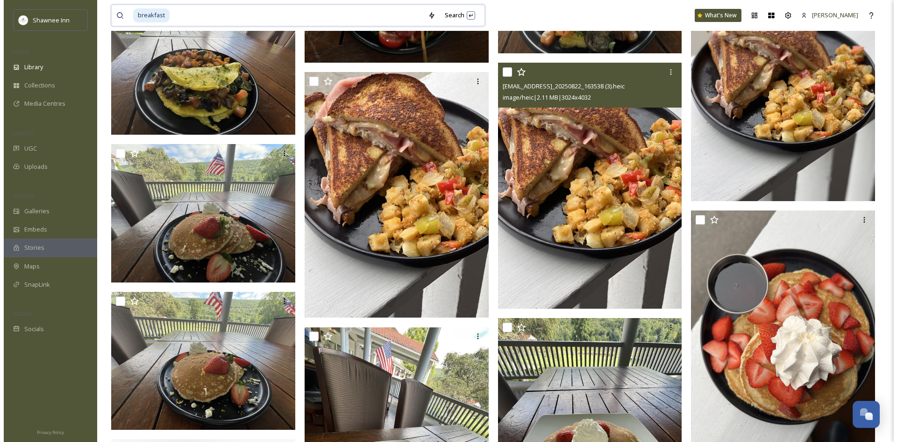
scroll to position [794, 0]
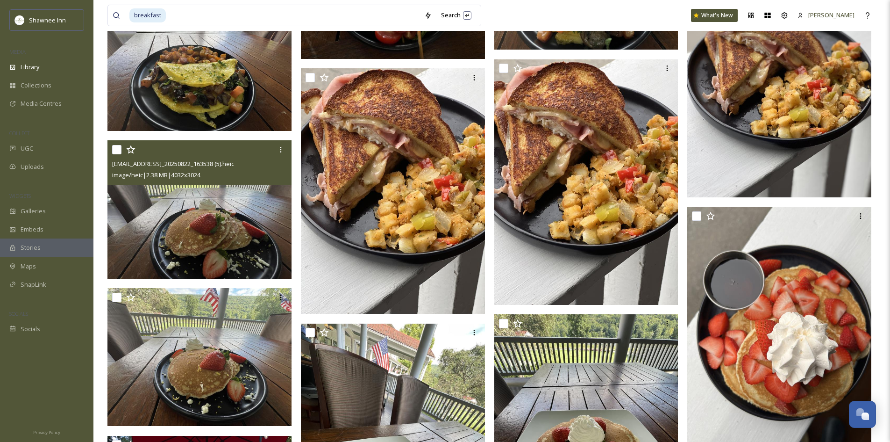
click at [200, 226] on img at bounding box center [199, 209] width 184 height 138
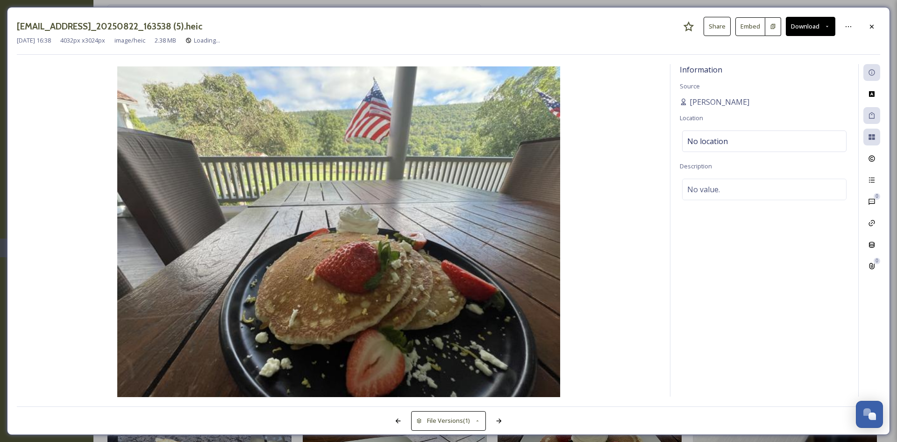
click at [825, 30] on button "Download" at bounding box center [811, 26] width 50 height 19
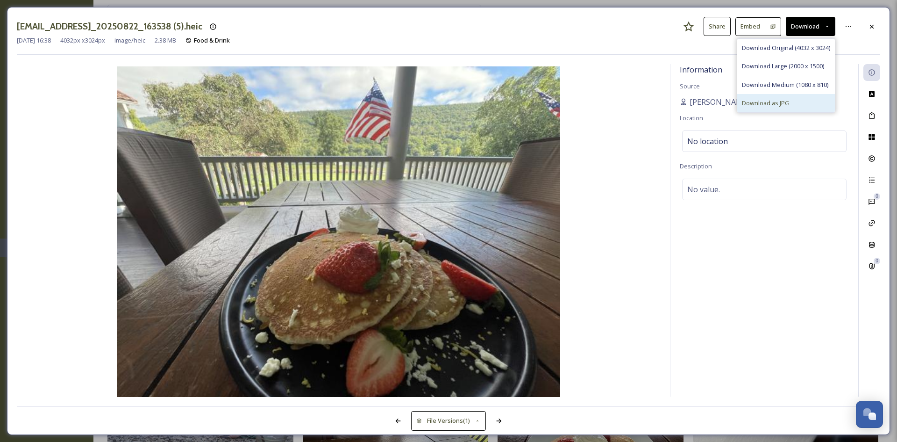
click at [781, 97] on div "Download as JPG" at bounding box center [786, 103] width 98 height 18
